Goal: Task Accomplishment & Management: Manage account settings

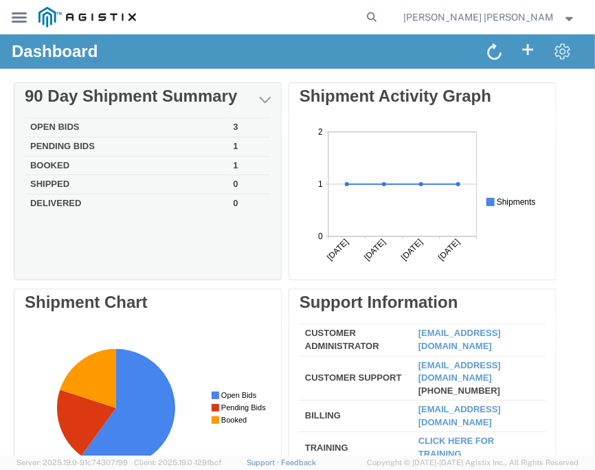
click at [73, 124] on td "Open Bids" at bounding box center [126, 127] width 203 height 19
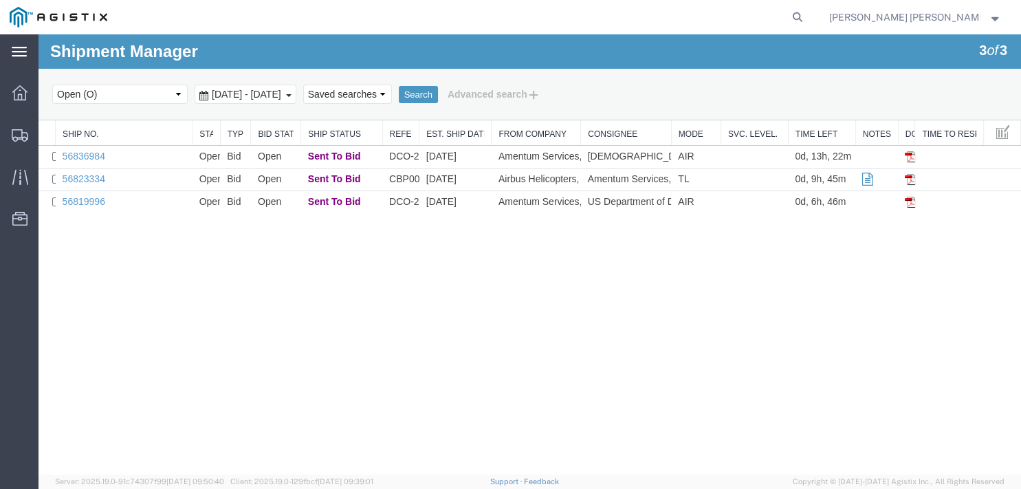
click at [21, 49] on icon at bounding box center [19, 52] width 15 height 10
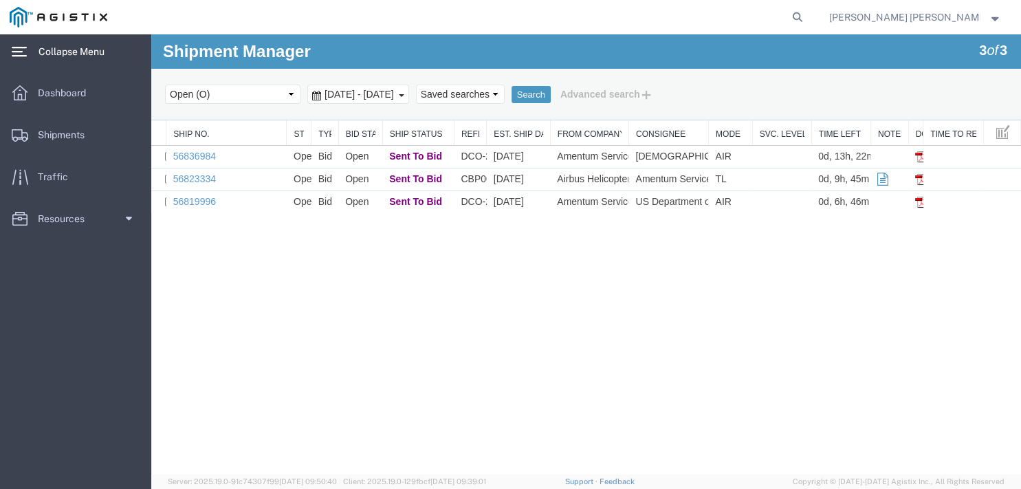
click at [23, 24] on img at bounding box center [59, 17] width 98 height 21
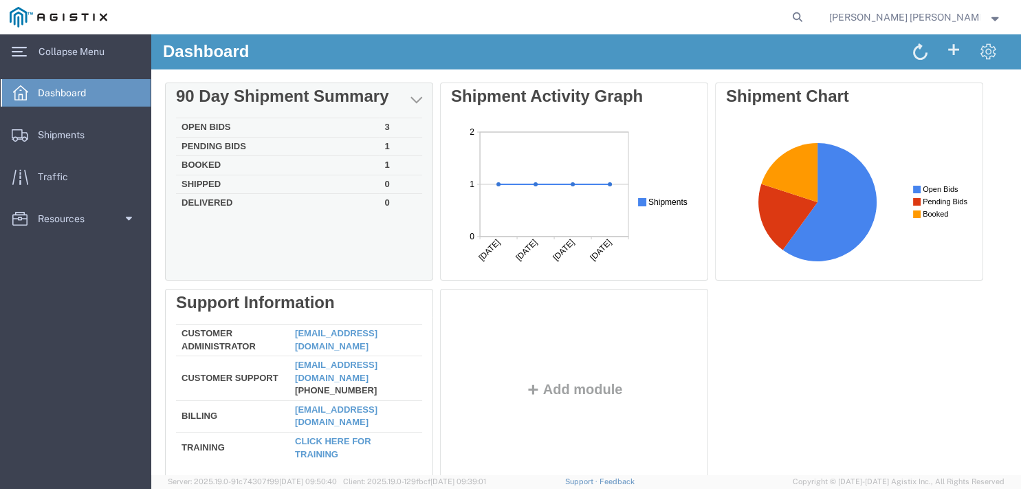
click at [219, 144] on td "Pending Bids" at bounding box center [277, 146] width 203 height 19
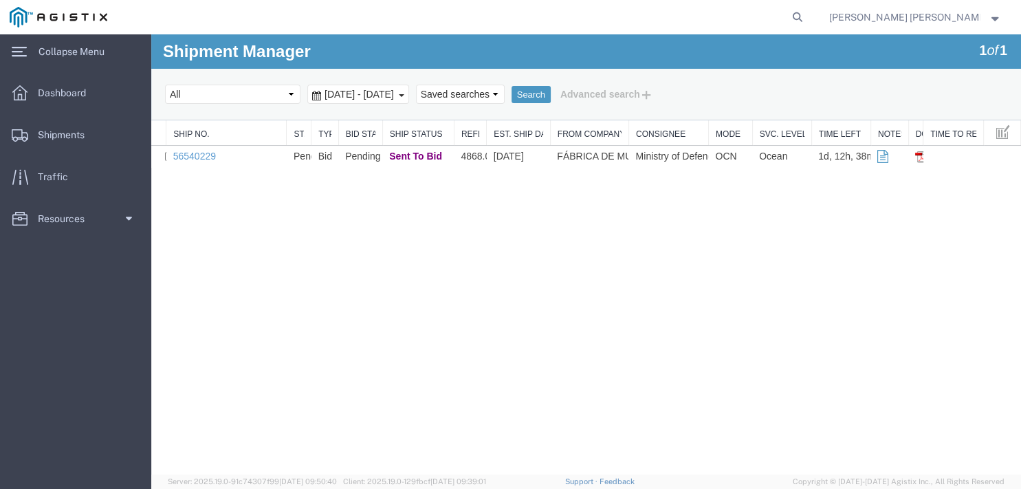
click at [252, 197] on div "Shipment Manager 1 of 1 Search Select status Active (AC, O, P) All Approved Awa…" at bounding box center [586, 254] width 870 height 440
click at [41, 52] on span "Collapse Menu" at bounding box center [76, 51] width 76 height 27
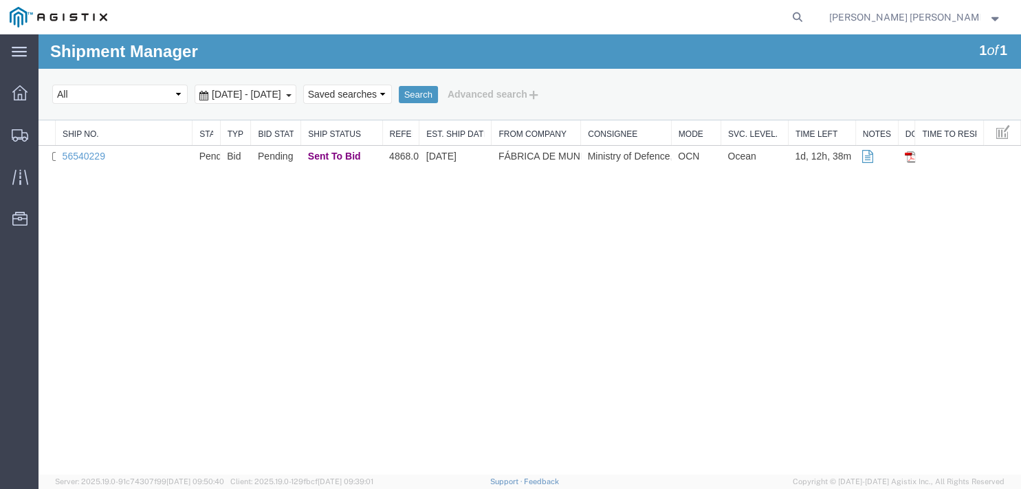
click at [25, 49] on icon at bounding box center [19, 52] width 15 height 10
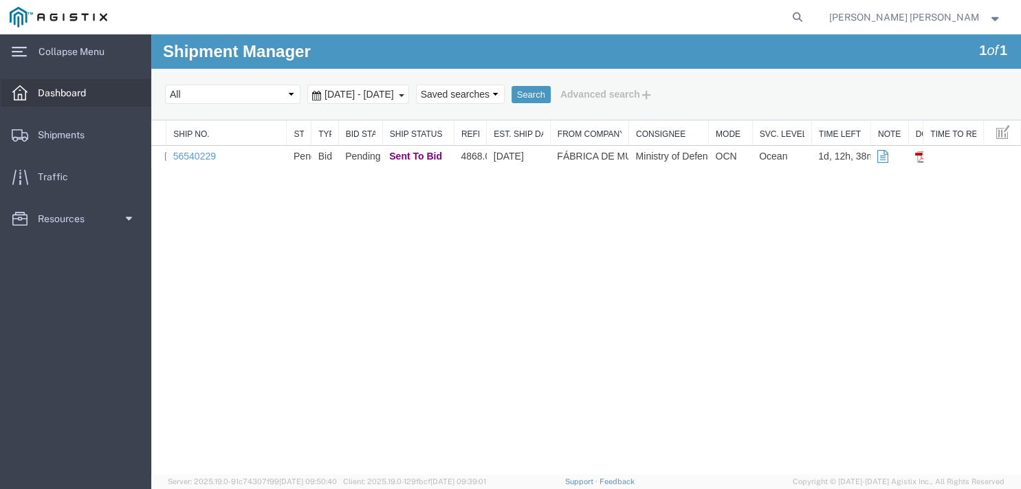
click at [32, 84] on div at bounding box center [20, 92] width 38 height 27
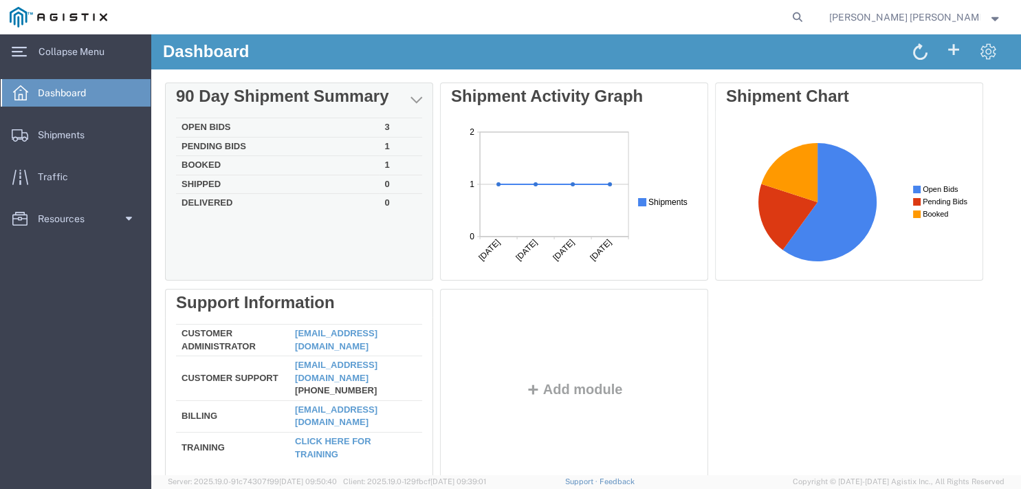
click at [210, 164] on td "Booked" at bounding box center [277, 165] width 203 height 19
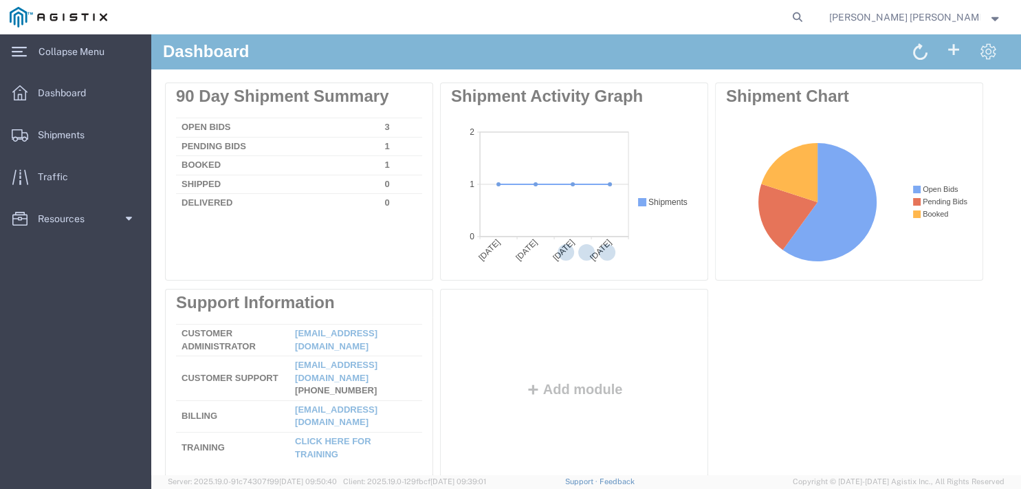
click at [213, 161] on div at bounding box center [586, 254] width 870 height 440
click at [214, 98] on div at bounding box center [586, 254] width 870 height 440
click at [719, 422] on div at bounding box center [586, 254] width 870 height 440
click at [731, 428] on div at bounding box center [586, 254] width 870 height 440
click at [69, 89] on span "Dashboard" at bounding box center [67, 92] width 58 height 27
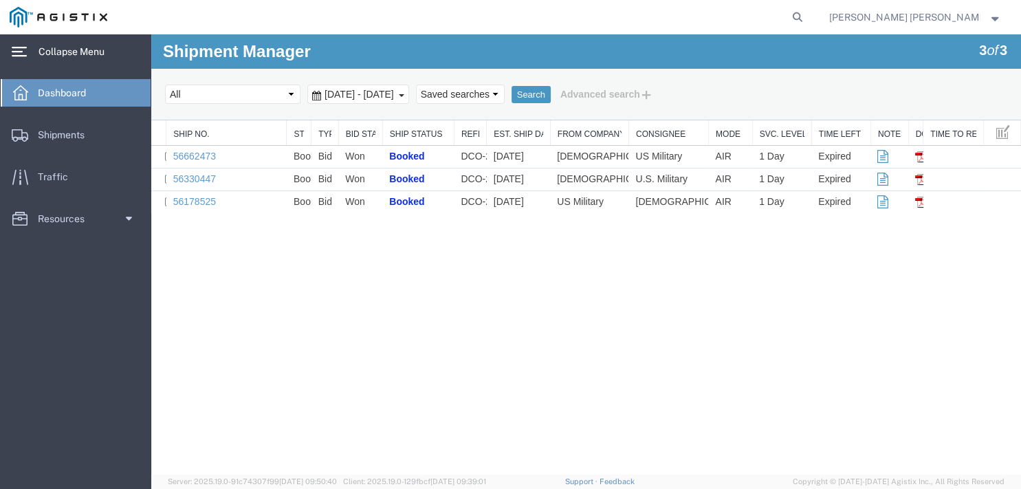
click at [71, 45] on span "Collapse Menu" at bounding box center [76, 51] width 76 height 27
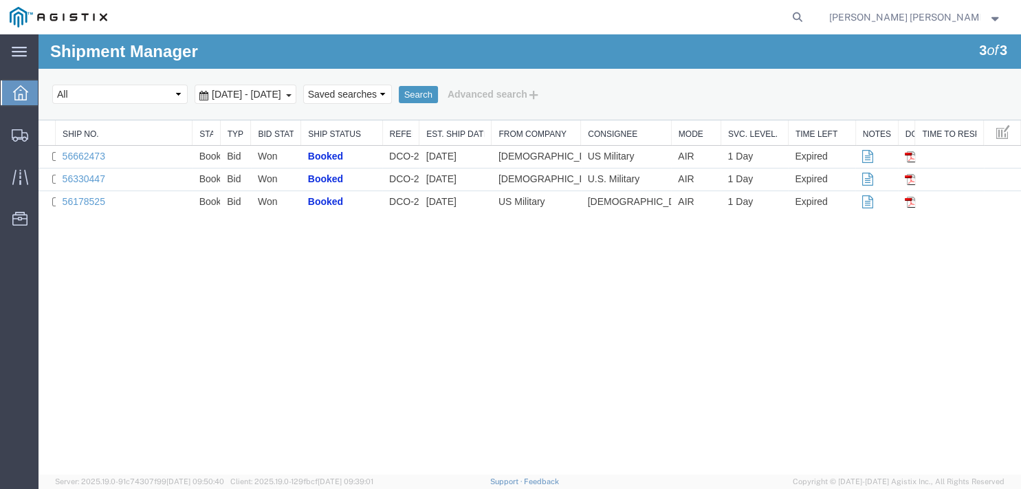
click at [21, 96] on icon at bounding box center [20, 92] width 15 height 15
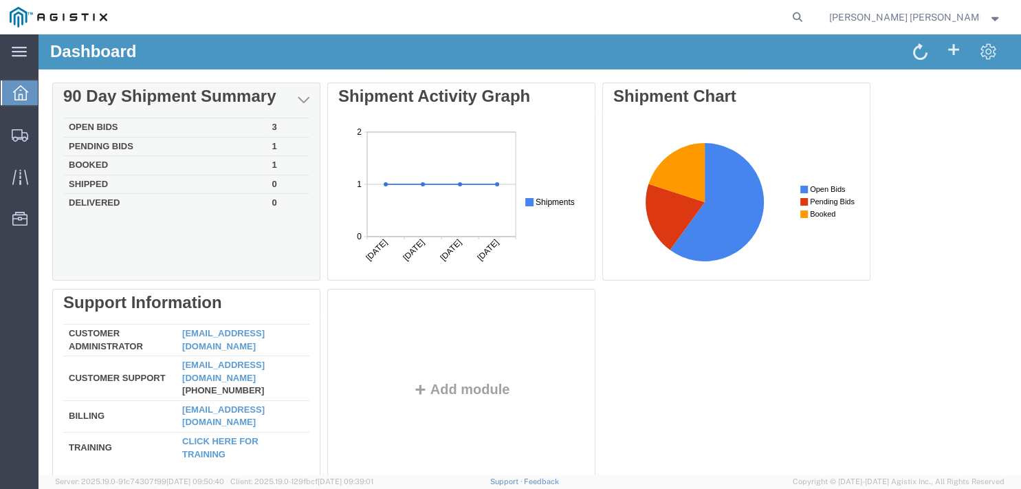
click at [98, 166] on td "Booked" at bounding box center [164, 165] width 203 height 19
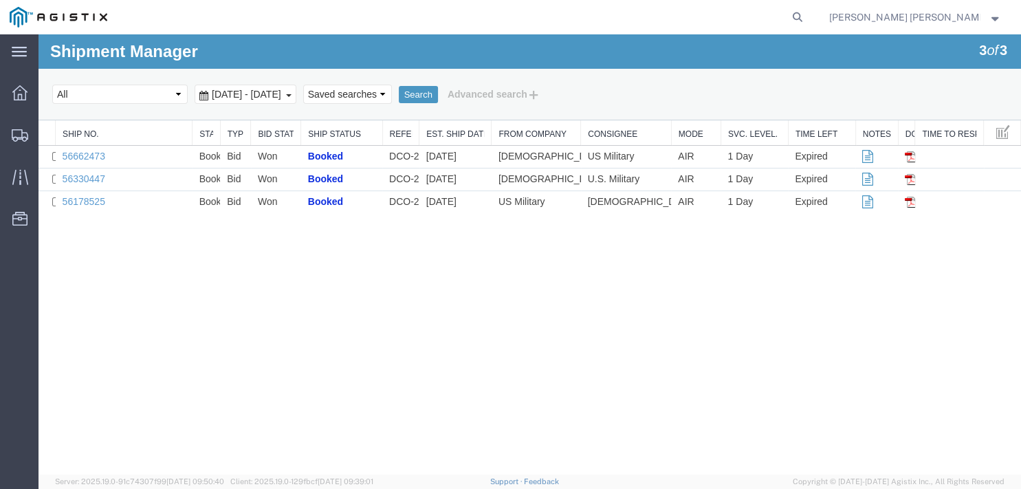
click at [801, 323] on div "Shipment Manager 3 of 3 Search Select status Active (AC, O, P) All Approved Awa…" at bounding box center [529, 254] width 982 height 440
